Goal: Task Accomplishment & Management: Use online tool/utility

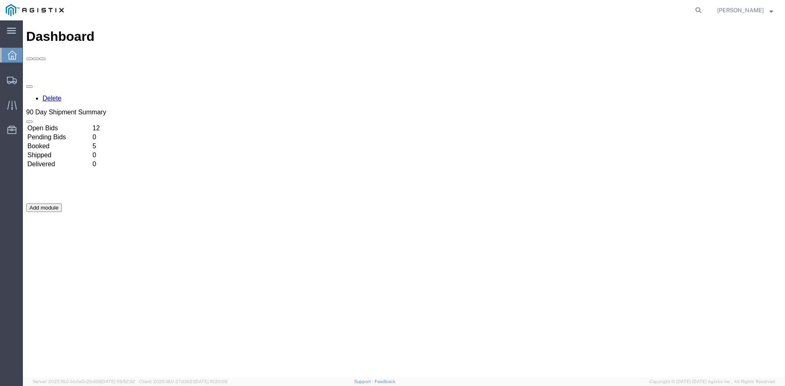
click at [91, 142] on td "Booked" at bounding box center [59, 146] width 64 height 8
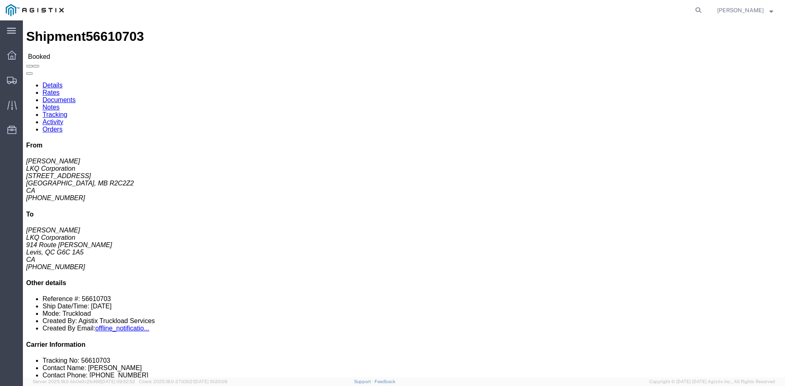
click link "Tracking"
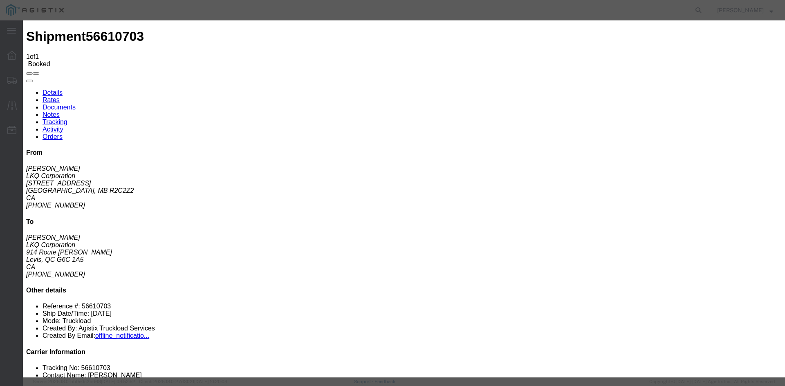
type input "[DATE]"
type input "10:00 AM"
select select "PICKEDUP"
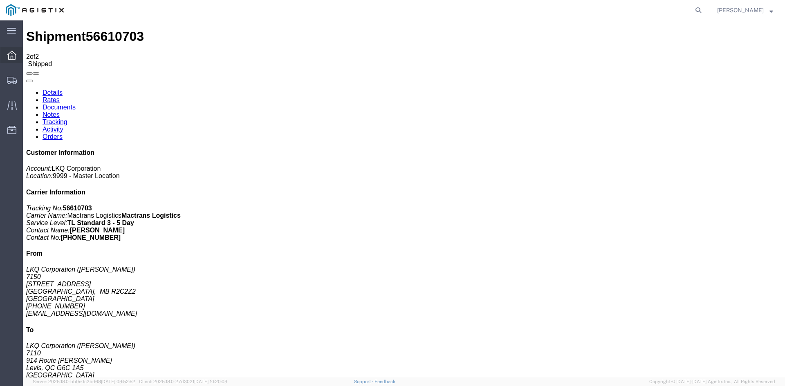
click at [11, 56] on icon at bounding box center [11, 55] width 9 height 9
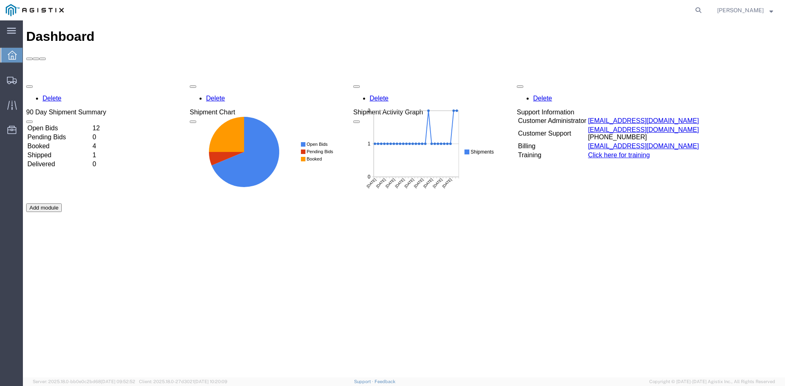
click at [91, 124] on td "Open Bids" at bounding box center [59, 128] width 64 height 8
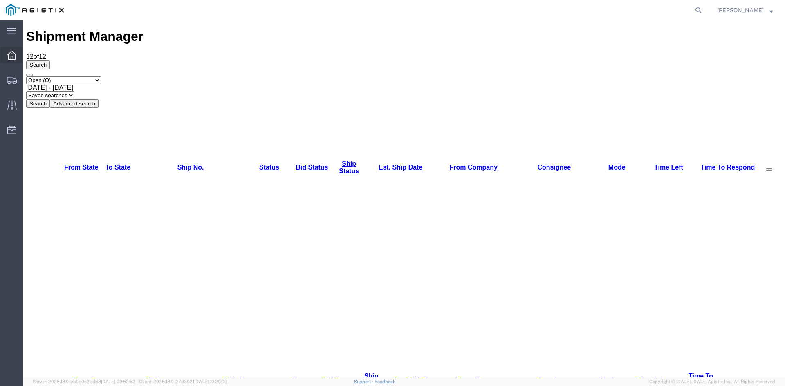
click at [16, 56] on icon at bounding box center [11, 55] width 9 height 9
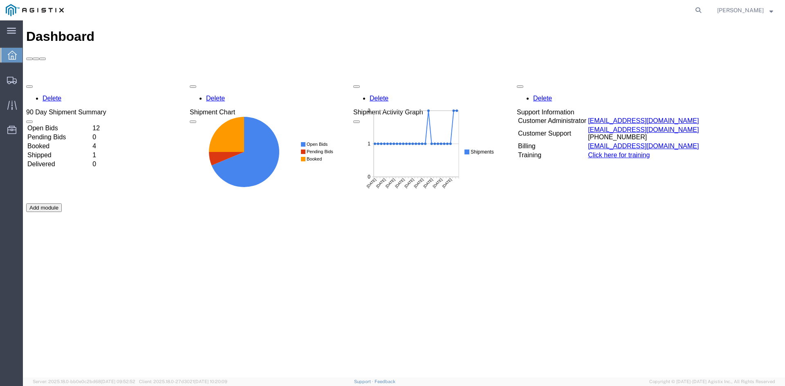
click at [91, 142] on td "Booked" at bounding box center [59, 146] width 64 height 8
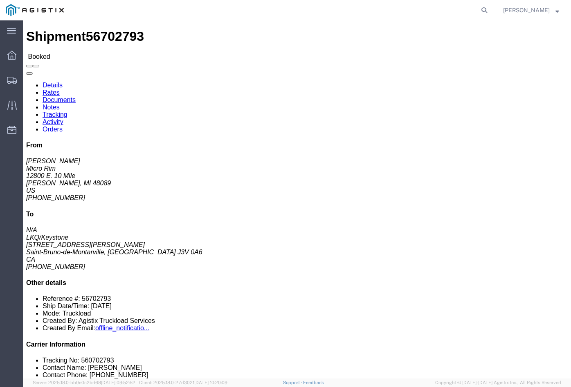
click link "Tracking"
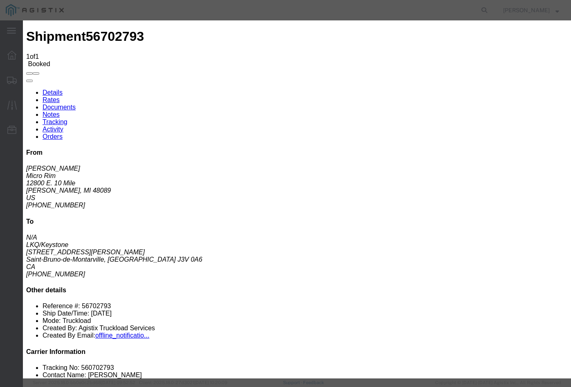
type input "[DATE]"
type input "10:00 AM"
select select "PICKEDUP"
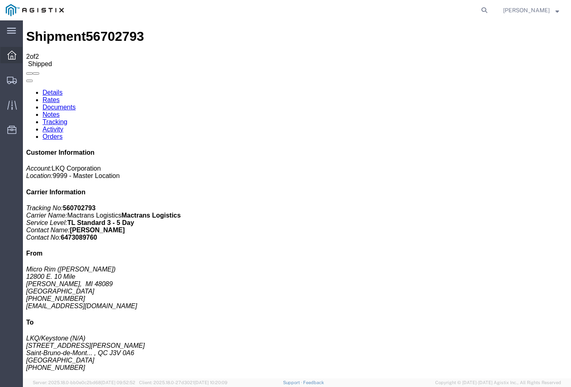
click at [11, 63] on div at bounding box center [11, 55] width 23 height 16
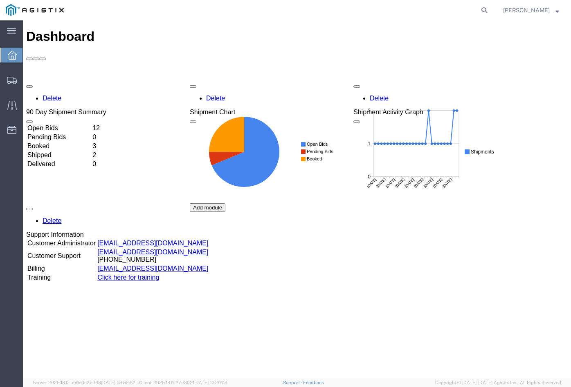
click at [105, 124] on td "12" at bounding box center [98, 128] width 13 height 8
